Goal: Find specific page/section: Find specific page/section

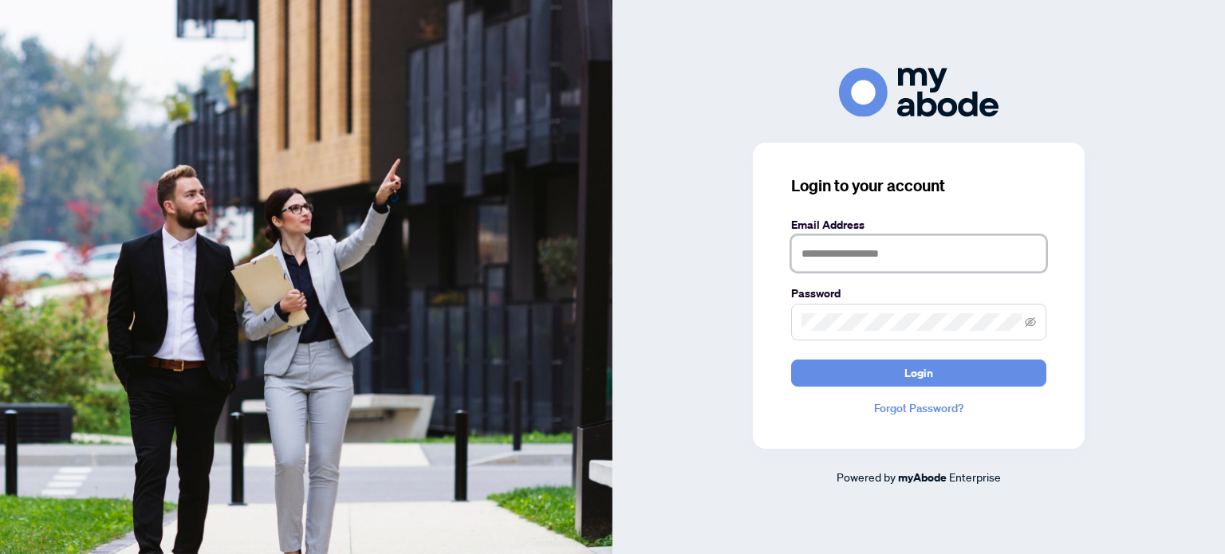
click at [869, 259] on input "text" at bounding box center [918, 253] width 255 height 37
type input "**********"
click at [873, 312] on span at bounding box center [918, 322] width 255 height 37
click at [791, 360] on button "Login" at bounding box center [918, 373] width 255 height 27
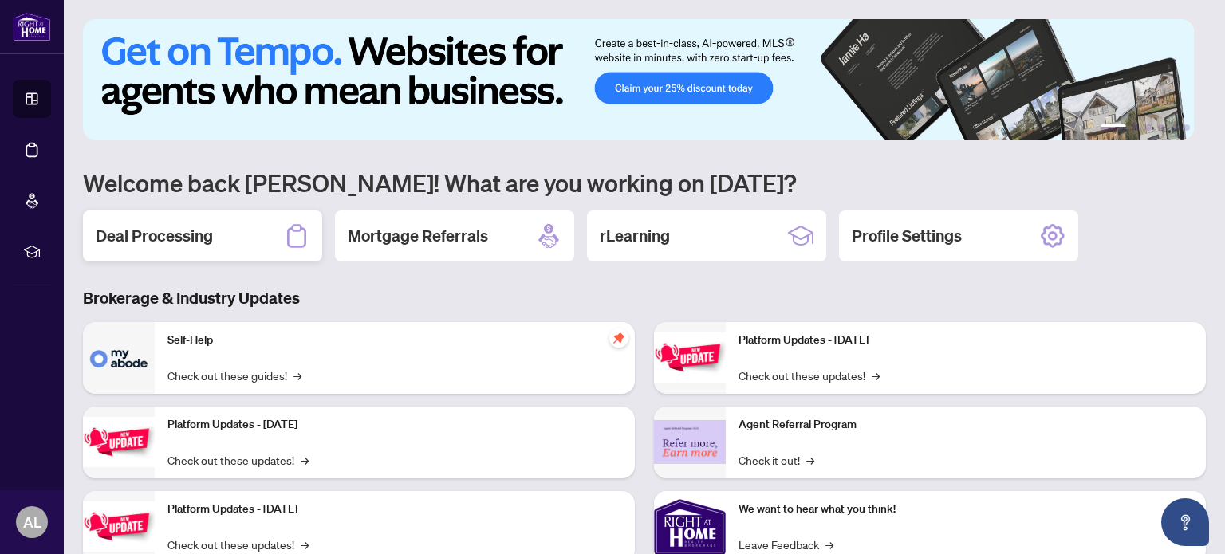
click at [207, 234] on h2 "Deal Processing" at bounding box center [154, 236] width 117 height 22
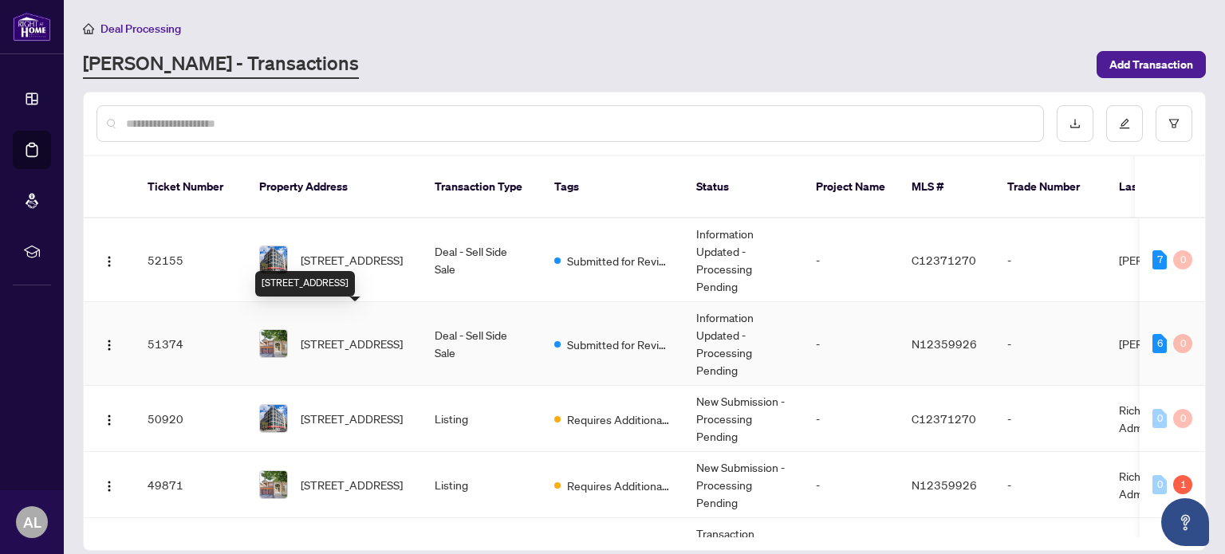
click at [332, 335] on span "[STREET_ADDRESS]" at bounding box center [352, 344] width 102 height 18
